Goal: Check status: Check status

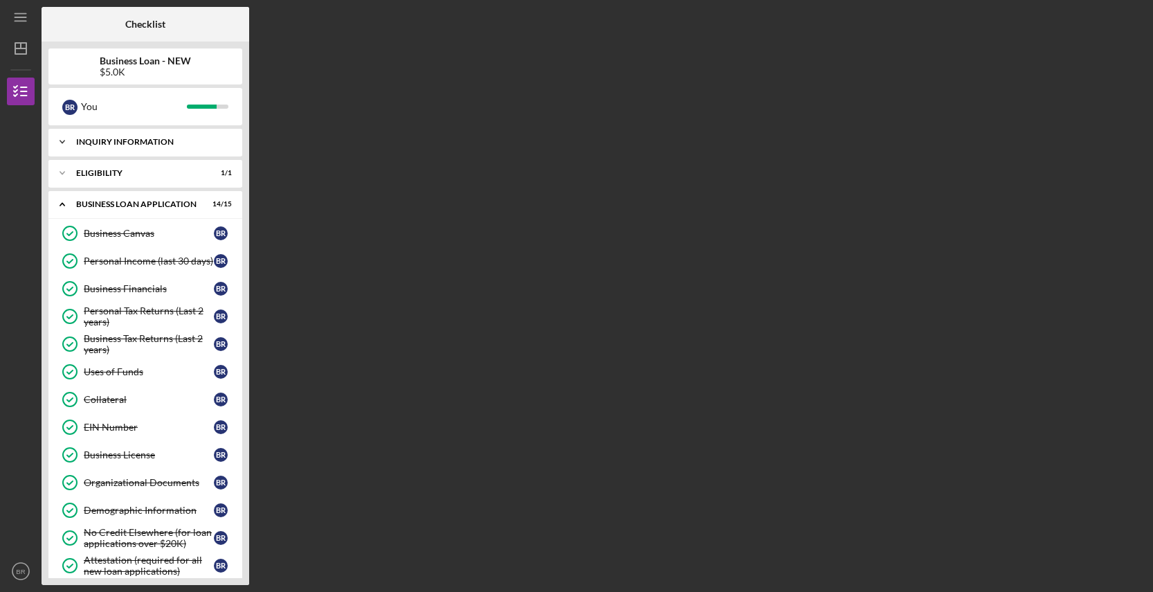
click at [143, 143] on div "INQUIRY INFORMATION" at bounding box center [150, 142] width 149 height 8
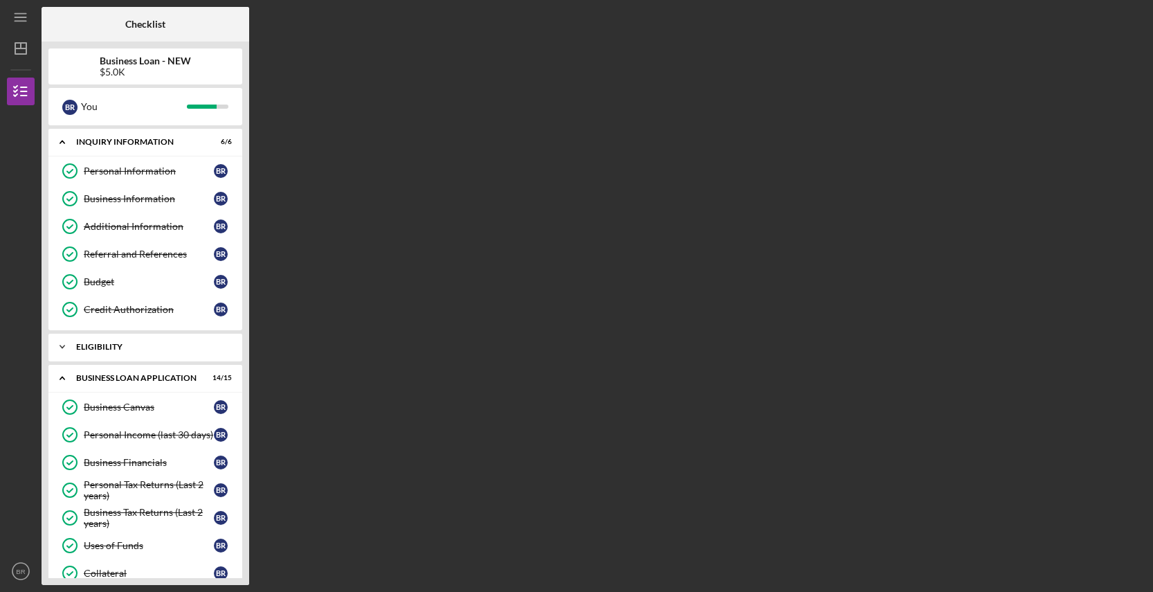
click at [107, 353] on div "Icon/Expander ELIGIBILITY 1 / 1" at bounding box center [145, 347] width 194 height 28
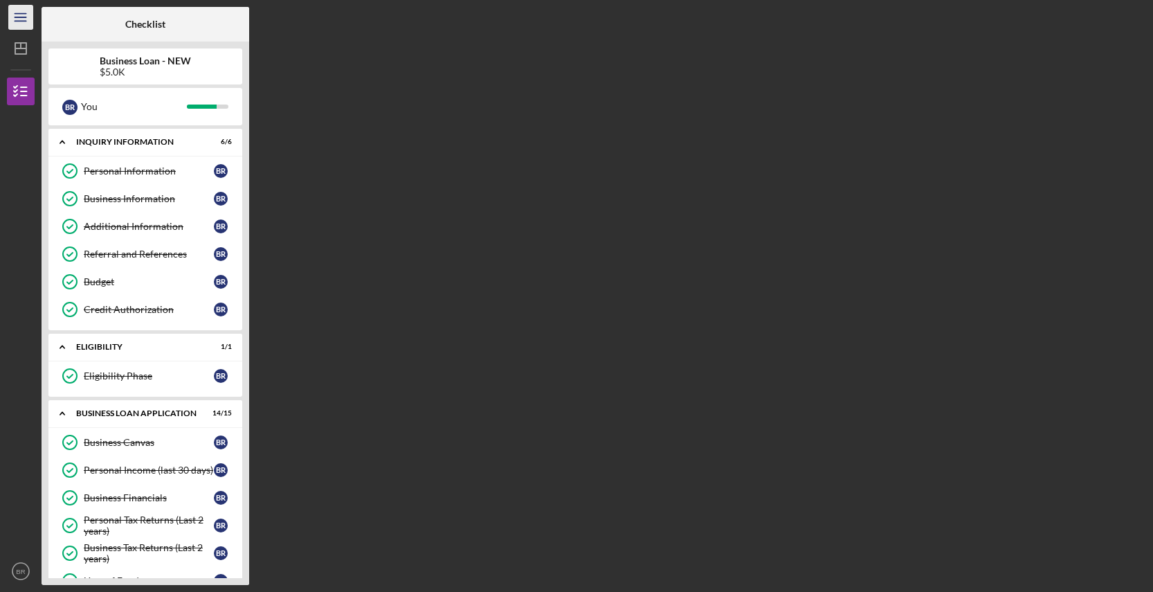
click at [33, 19] on icon "Icon/Menu" at bounding box center [21, 17] width 31 height 31
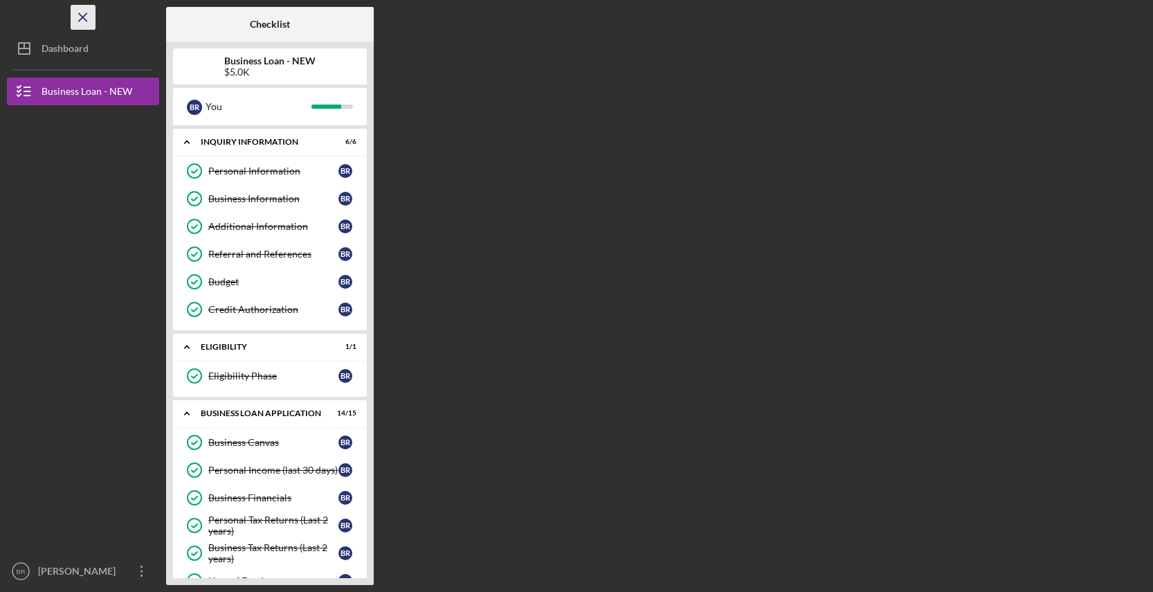
click at [89, 12] on icon "Icon/Menu Close" at bounding box center [83, 17] width 31 height 31
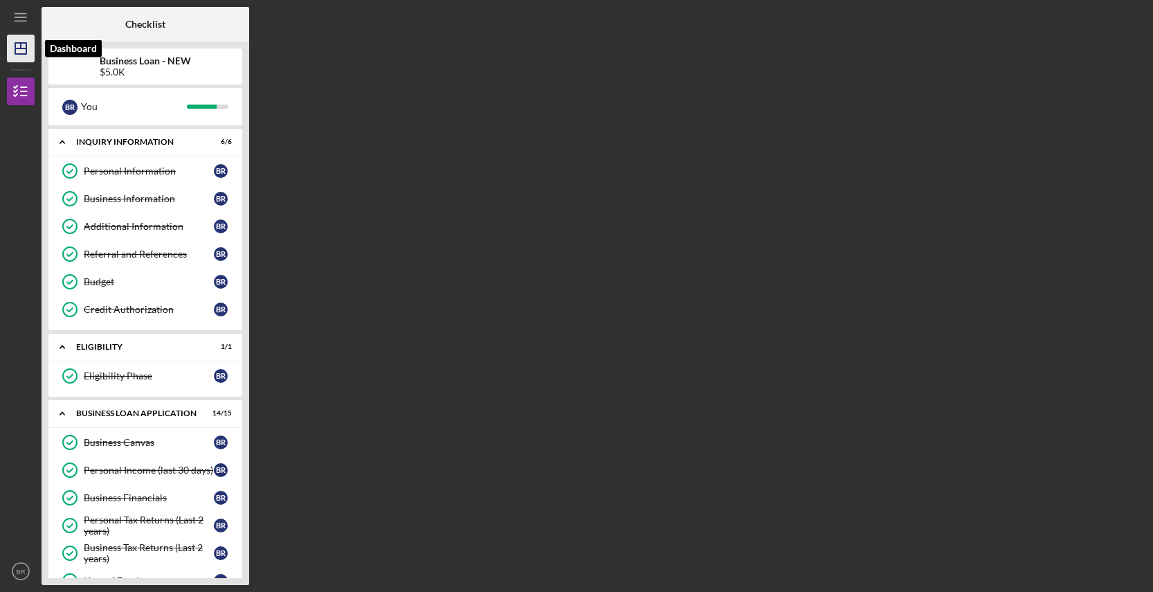
click at [21, 60] on icon "Icon/Dashboard" at bounding box center [20, 48] width 35 height 35
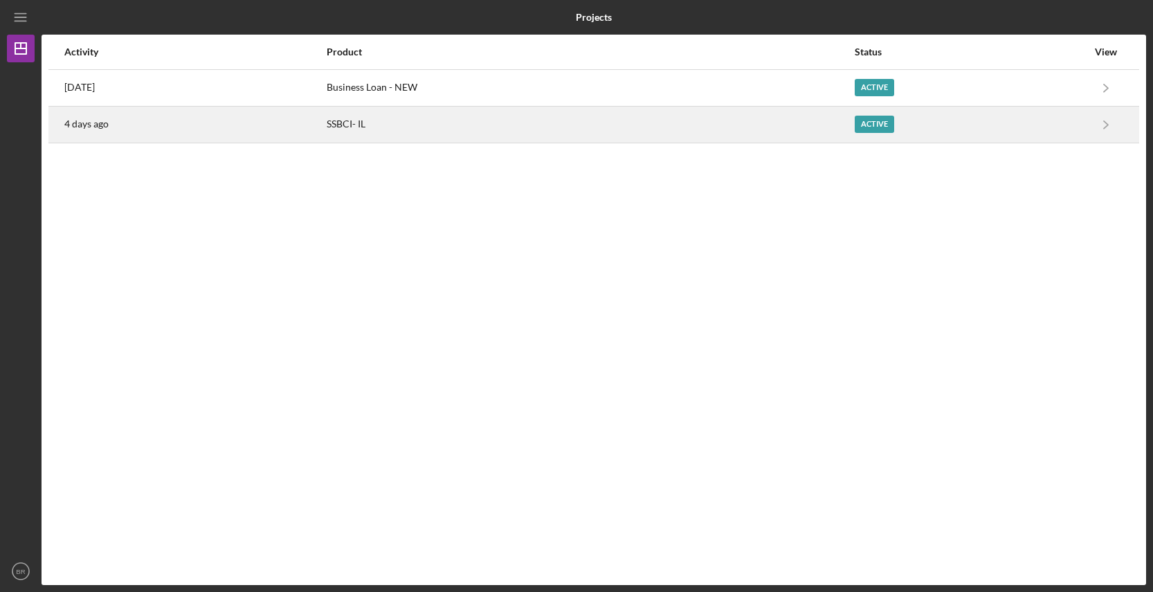
click at [202, 117] on div "4 days ago" at bounding box center [194, 124] width 261 height 35
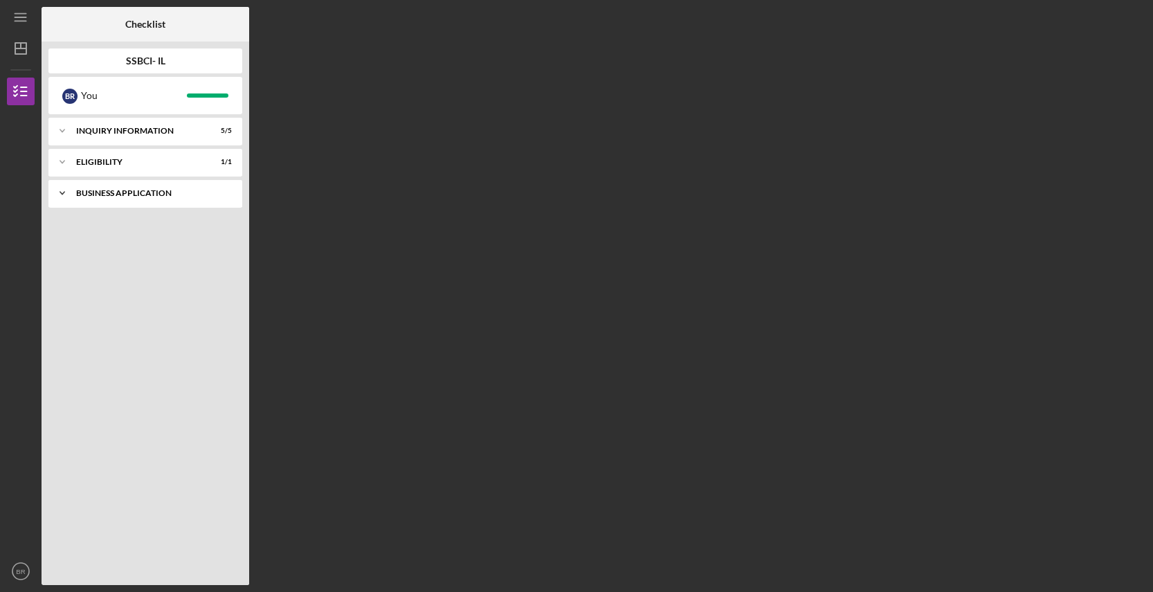
click at [202, 198] on div "Icon/Expander Business Application 3 / 3" at bounding box center [145, 193] width 194 height 28
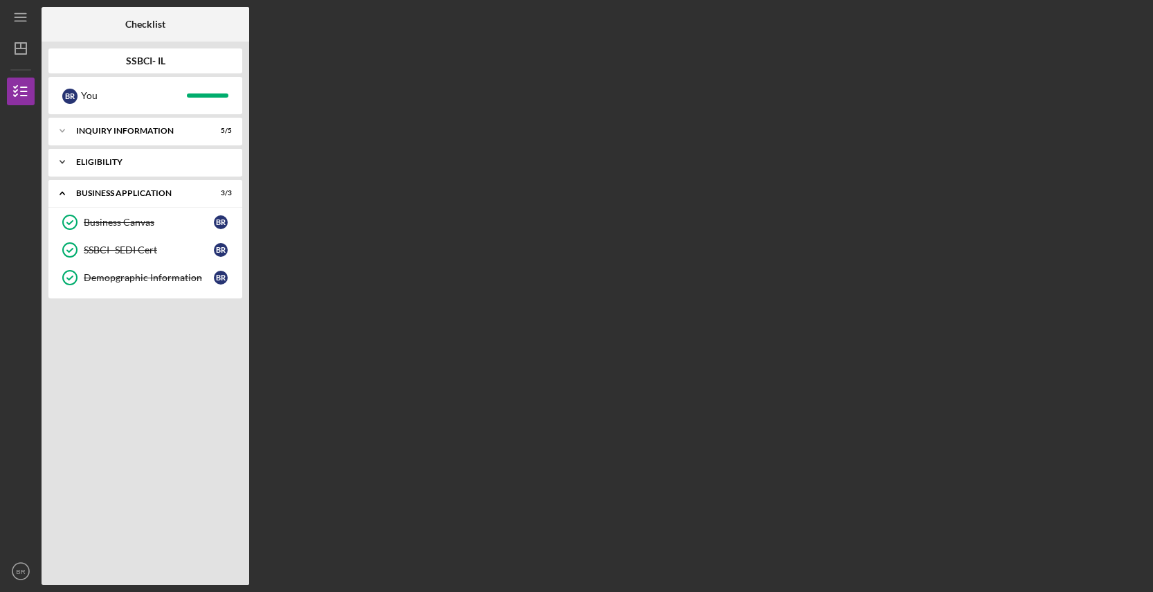
click at [196, 167] on div "Icon/Expander Eligibility 1 / 1" at bounding box center [145, 162] width 194 height 28
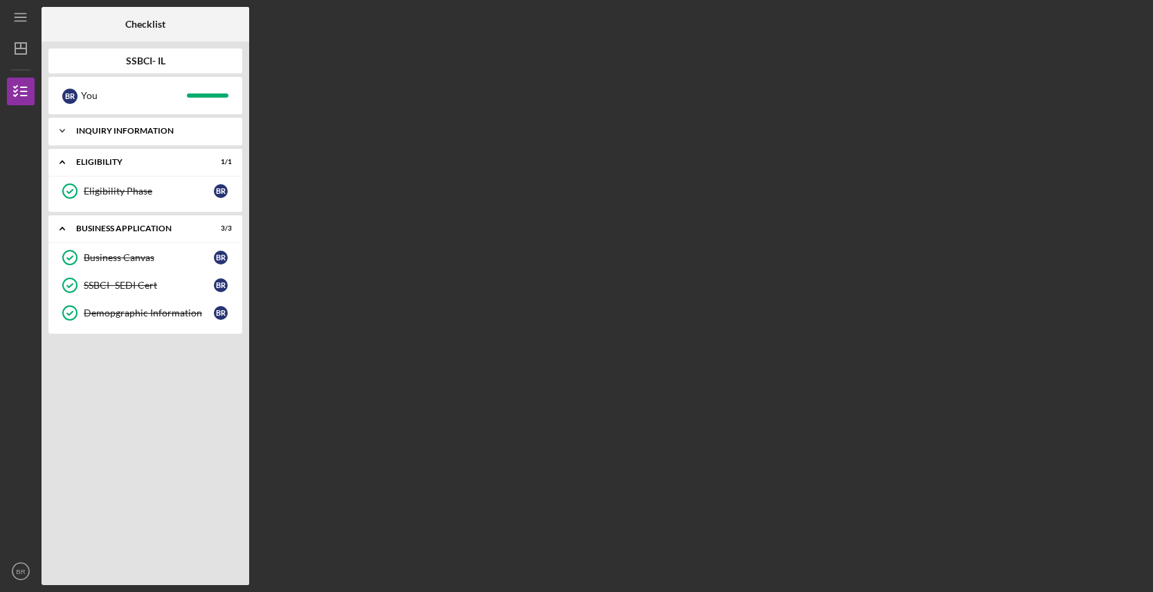
click at [188, 143] on div "Icon/Expander Inquiry Information 5 / 5" at bounding box center [145, 131] width 194 height 28
